Goal: Information Seeking & Learning: Check status

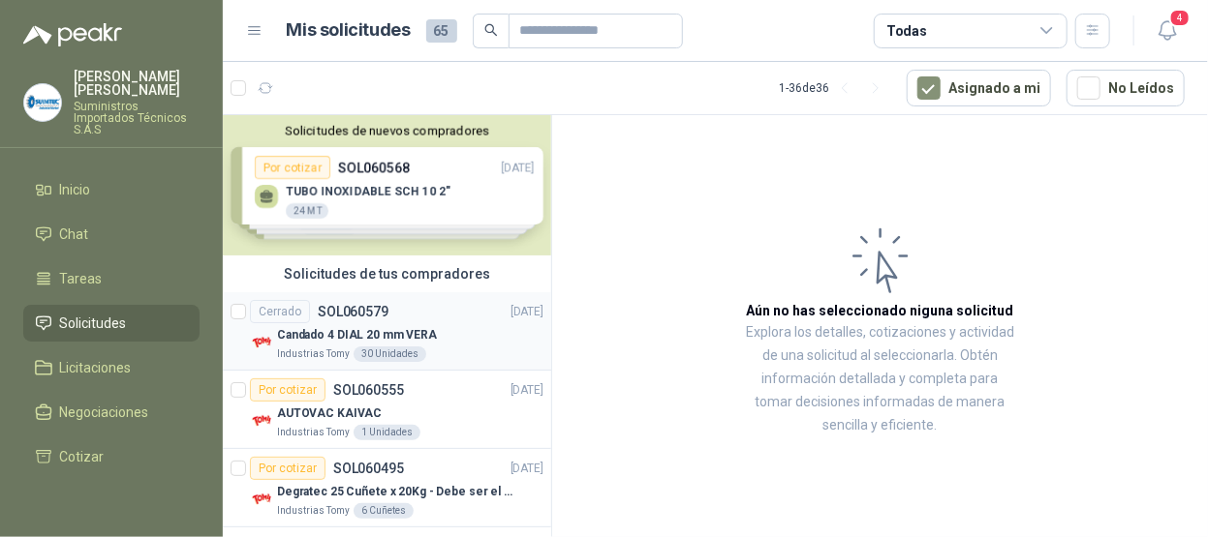
click at [448, 313] on div "Cerrado SOL060579 [DATE]" at bounding box center [396, 311] width 293 height 23
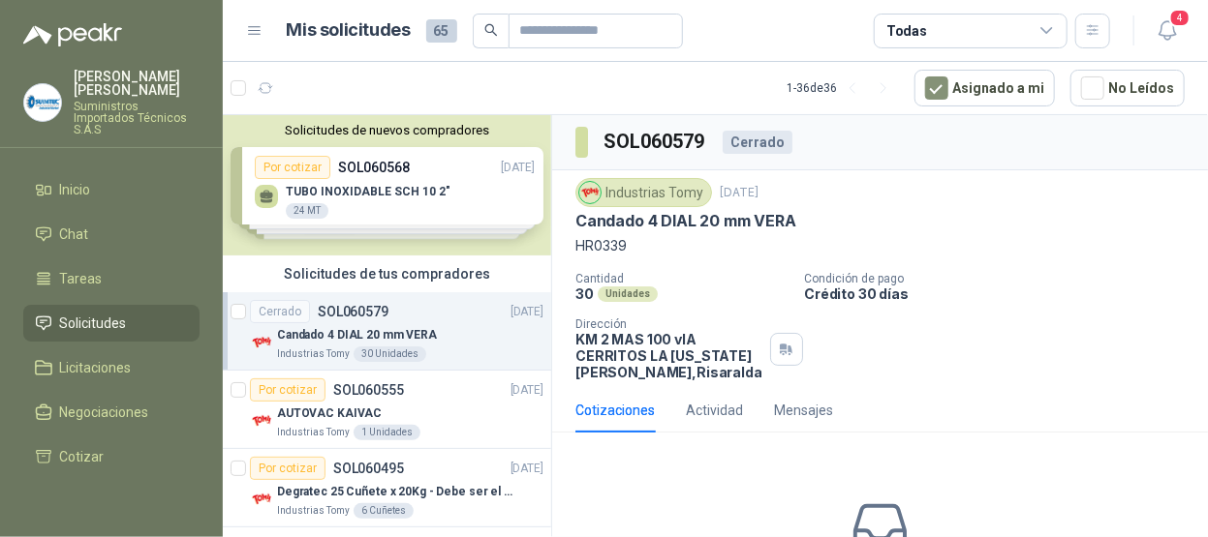
click at [444, 181] on div "Solicitudes de nuevos compradores Por cotizar SOL060568 [DATE] TUBO INOXIDABLE …" at bounding box center [387, 185] width 328 height 140
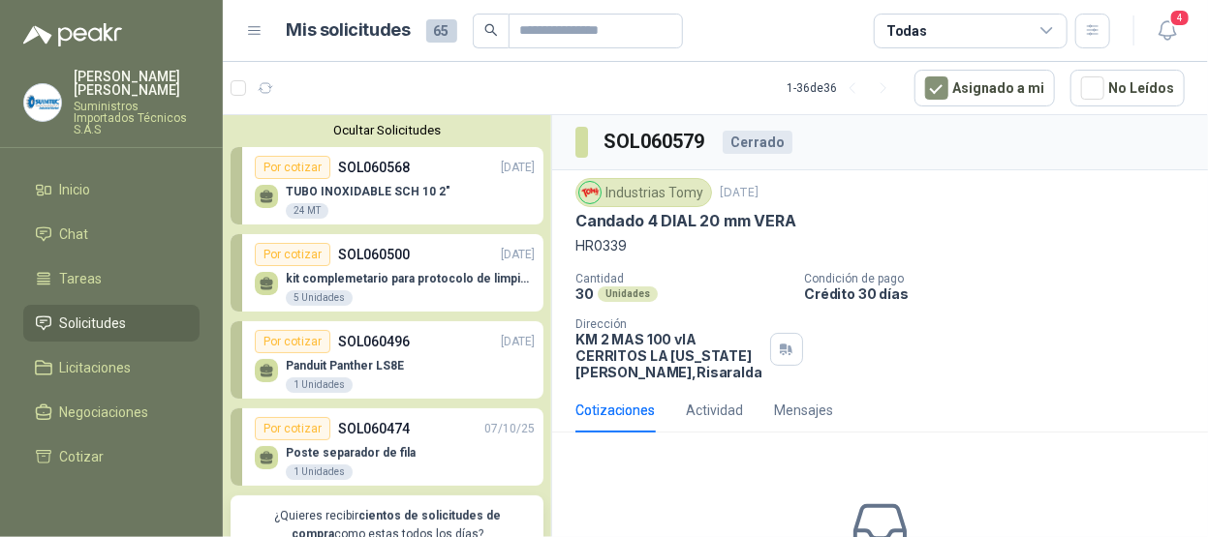
click at [386, 190] on p "TUBO INOXIDABLE SCH 10 2"" at bounding box center [368, 192] width 165 height 14
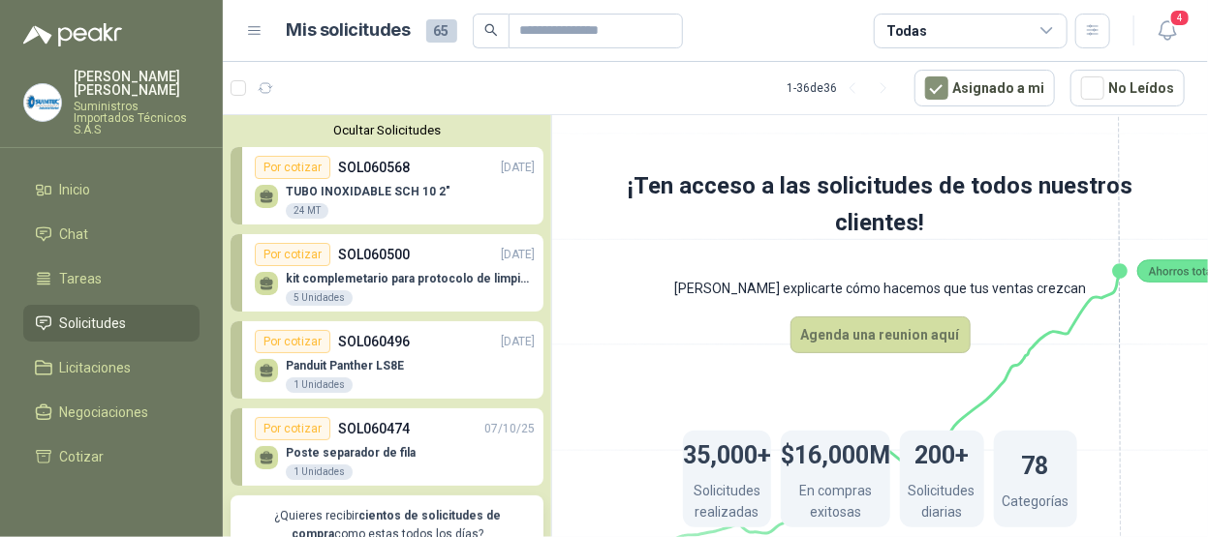
click at [399, 194] on p "TUBO INOXIDABLE SCH 10 2"" at bounding box center [368, 192] width 165 height 14
click at [409, 210] on div "TUBO INOXIDABLE SCH 10 2" 24 MT" at bounding box center [368, 202] width 165 height 35
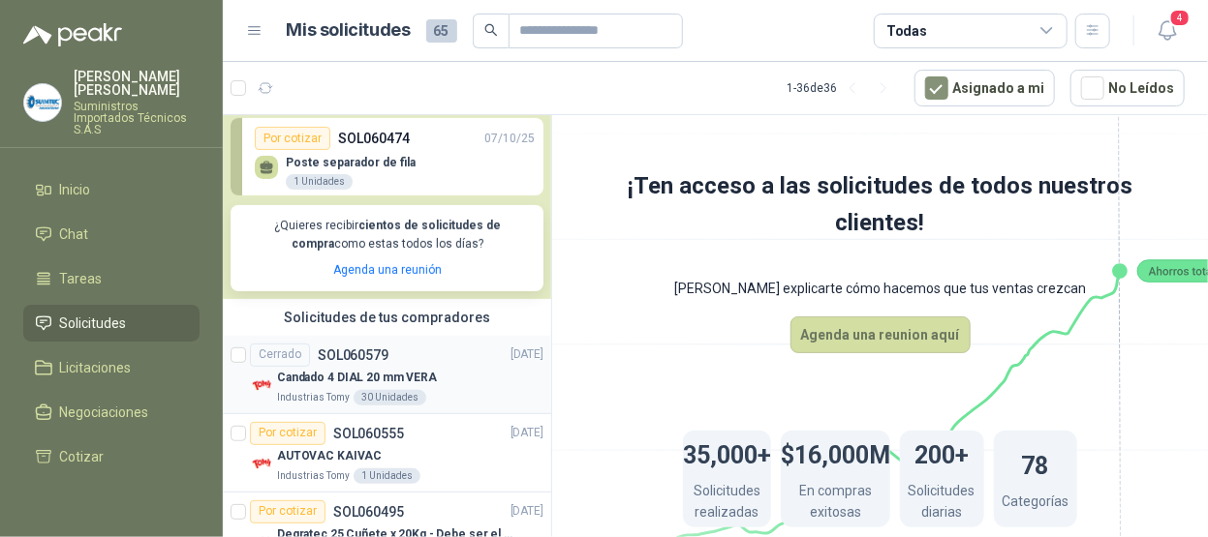
click at [444, 372] on div "Candado 4 DIAL 20 mm VERA" at bounding box center [410, 378] width 266 height 23
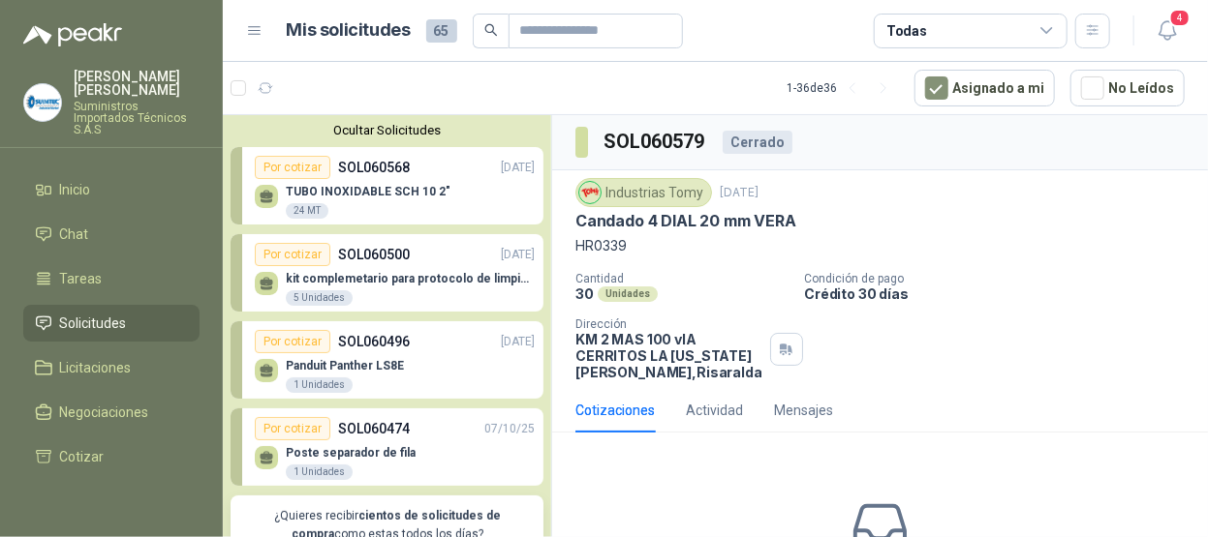
click at [355, 189] on p "TUBO INOXIDABLE SCH 10 2"" at bounding box center [368, 192] width 165 height 14
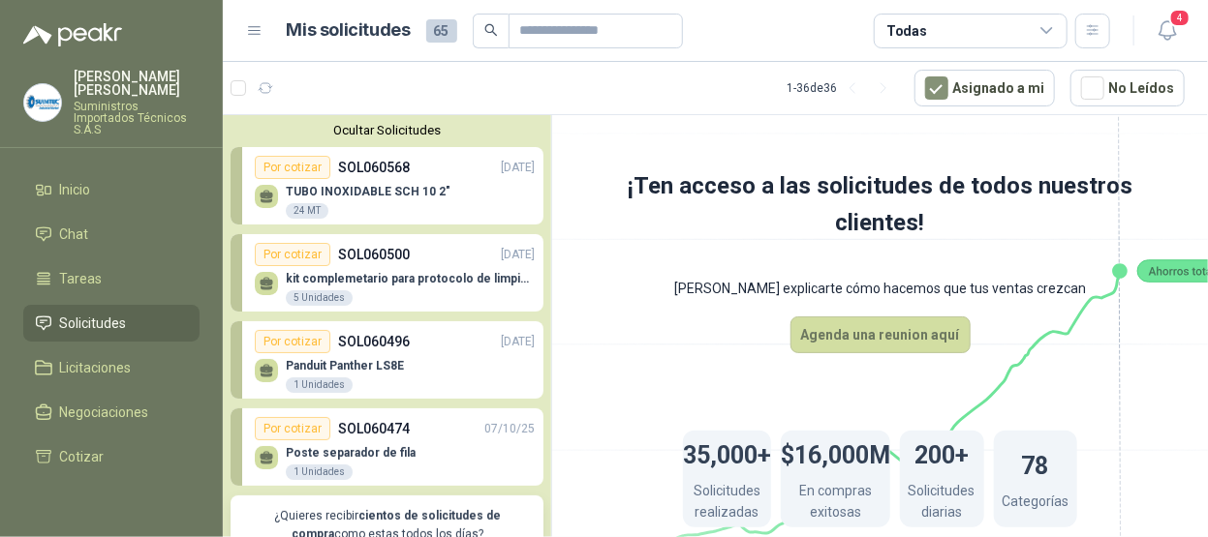
click at [105, 313] on span "Solicitudes" at bounding box center [93, 323] width 67 height 21
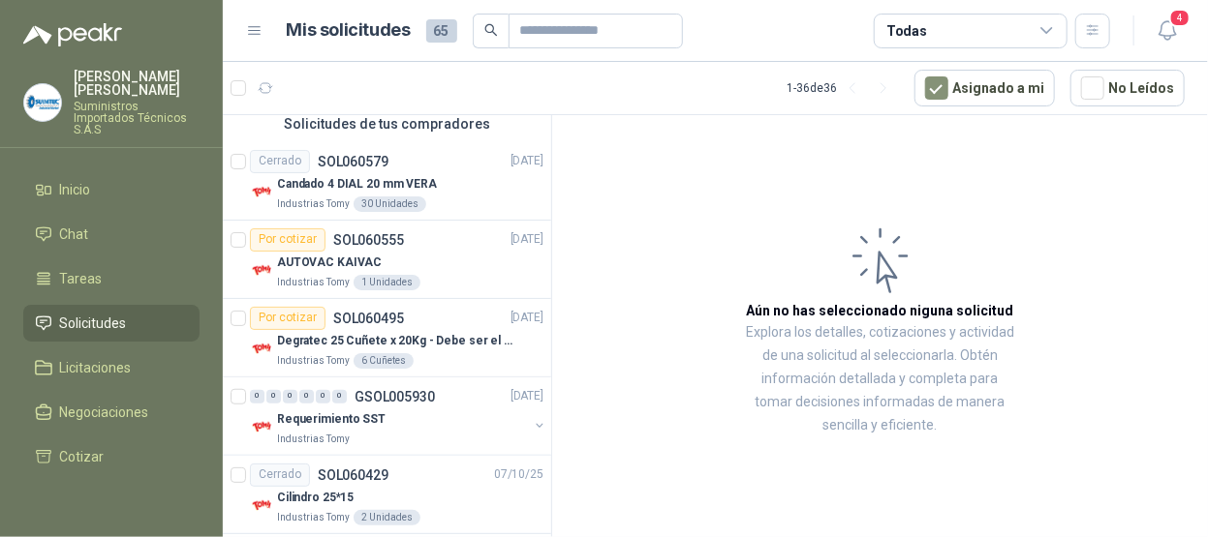
scroll to position [387, 0]
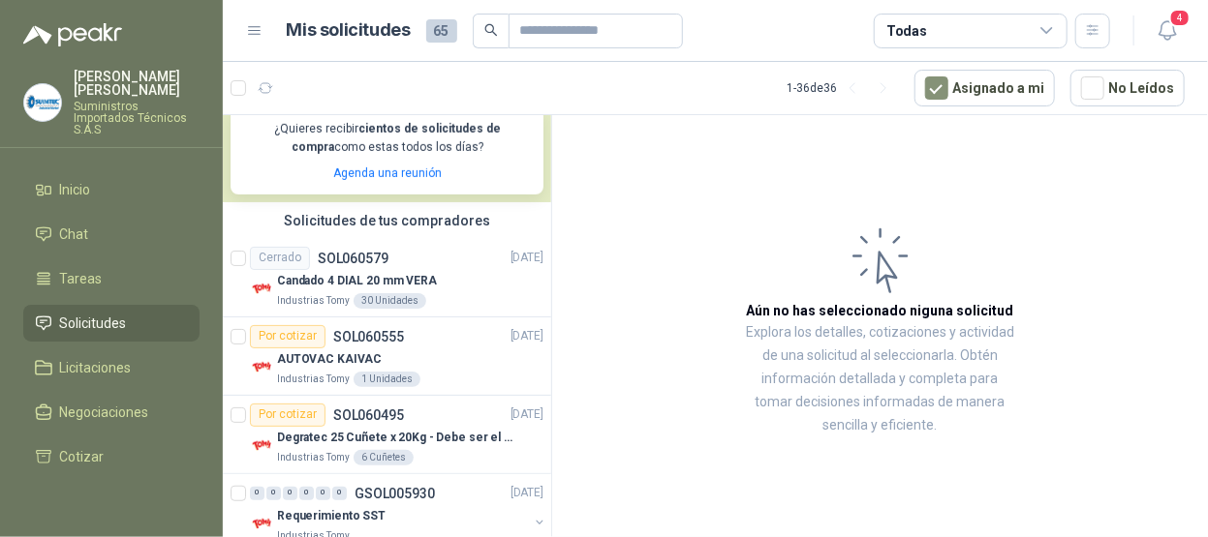
click at [141, 313] on li "Solicitudes" at bounding box center [111, 323] width 153 height 21
click at [446, 273] on div "Candado 4 DIAL 20 mm VERA" at bounding box center [410, 281] width 266 height 23
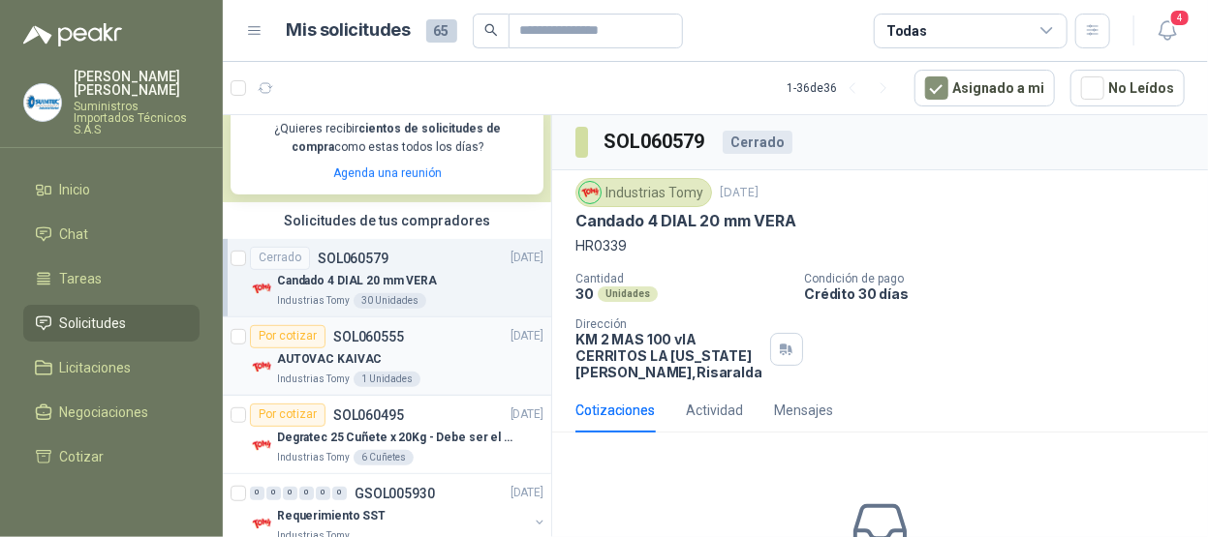
scroll to position [484, 0]
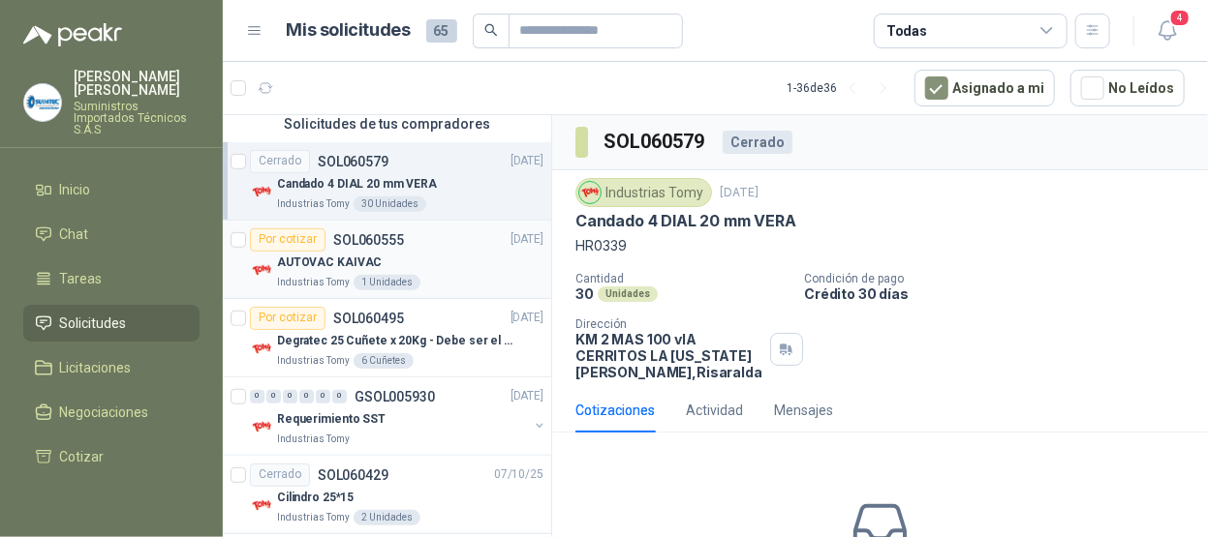
click at [447, 259] on div "AUTOVAC KAIVAC" at bounding box center [410, 263] width 266 height 23
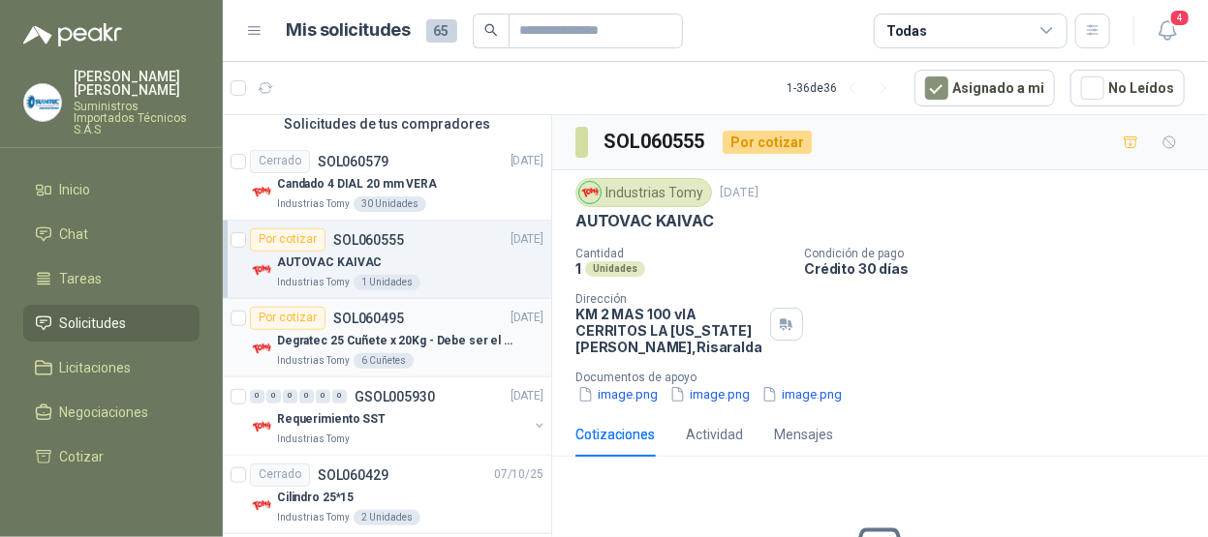
click at [464, 313] on div "Por cotizar SOL060495 [DATE]" at bounding box center [396, 318] width 293 height 23
